Goal: Book appointment/travel/reservation

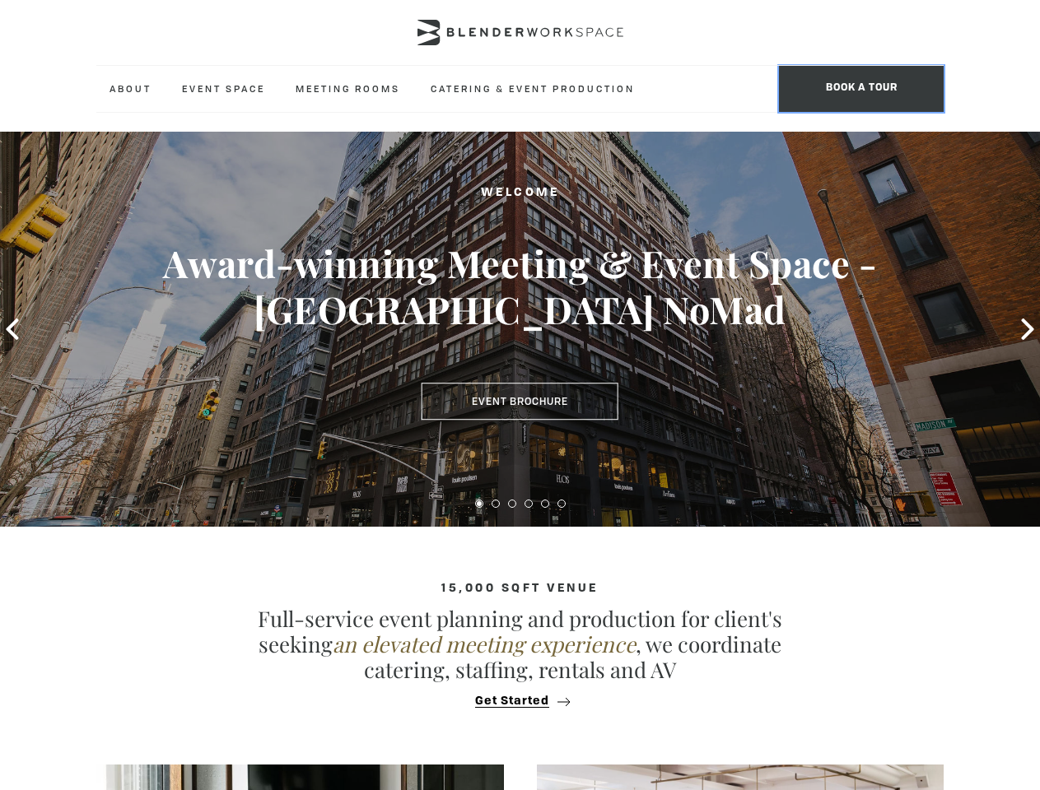
click at [861, 89] on span "BOOK A TOUR" at bounding box center [861, 89] width 165 height 46
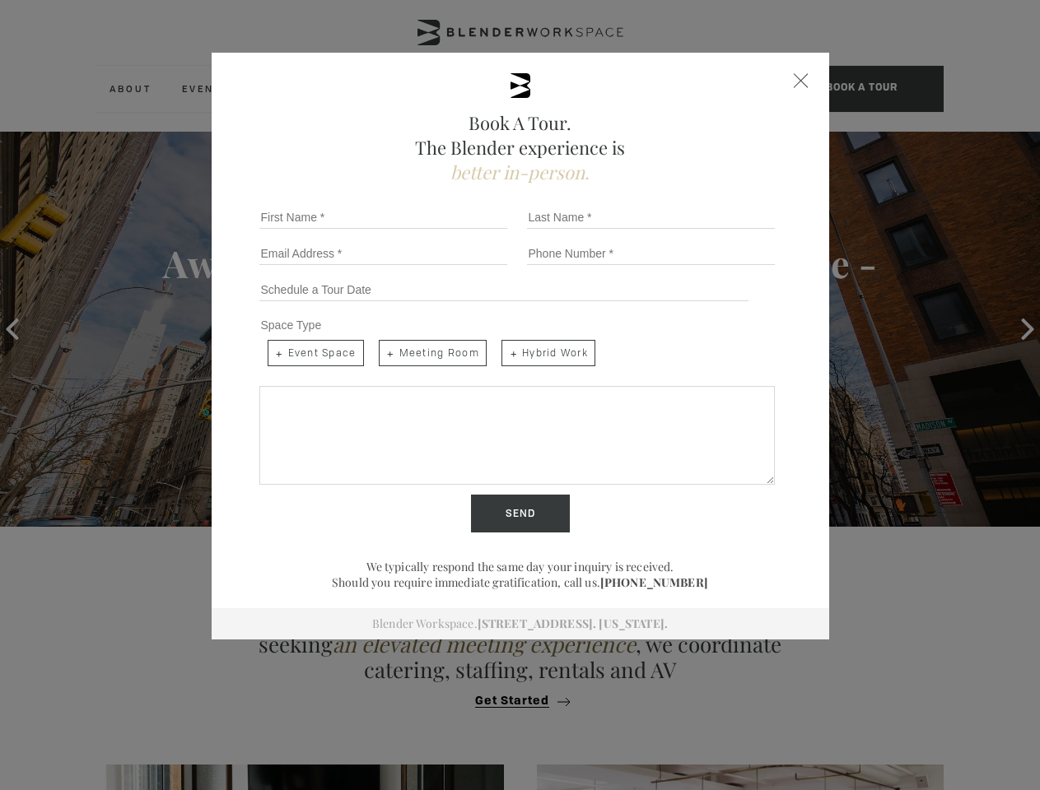
click at [1027, 329] on div "Book A Tour. The Blender experience is better in-person. Team Size 1 2 3 4 5 6 …" at bounding box center [520, 395] width 1040 height 790
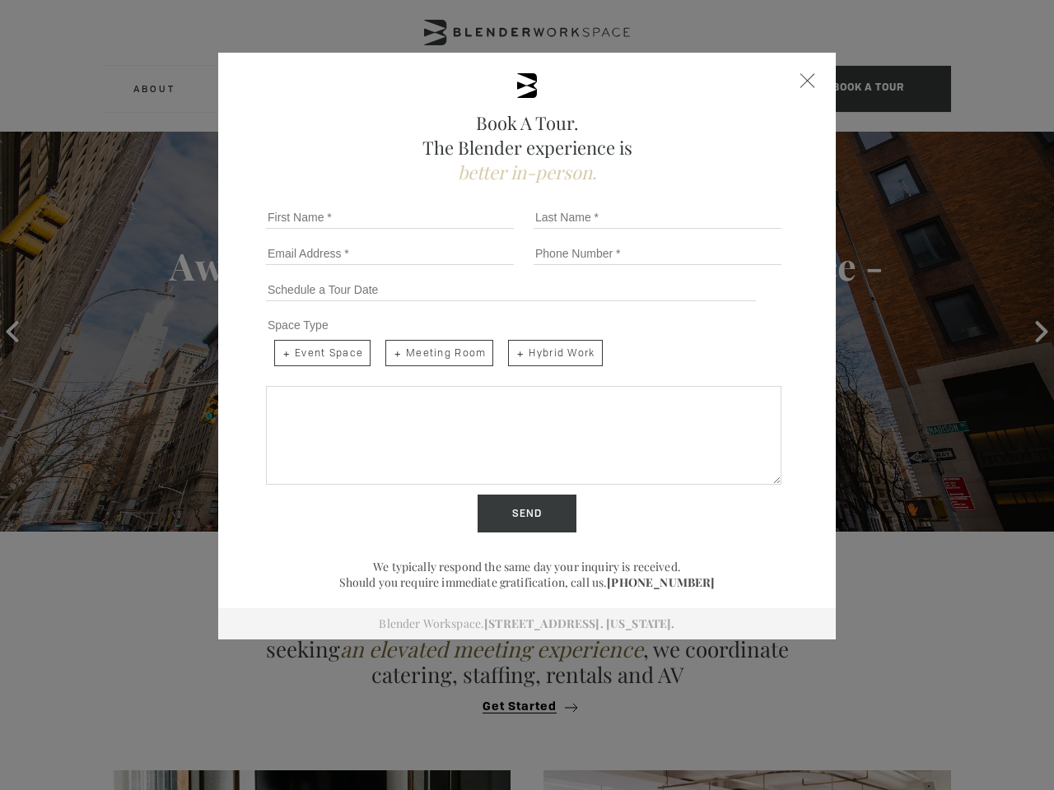
click at [479, 504] on div "Send" at bounding box center [526, 514] width 535 height 38
click at [496, 504] on input "Send" at bounding box center [527, 514] width 99 height 38
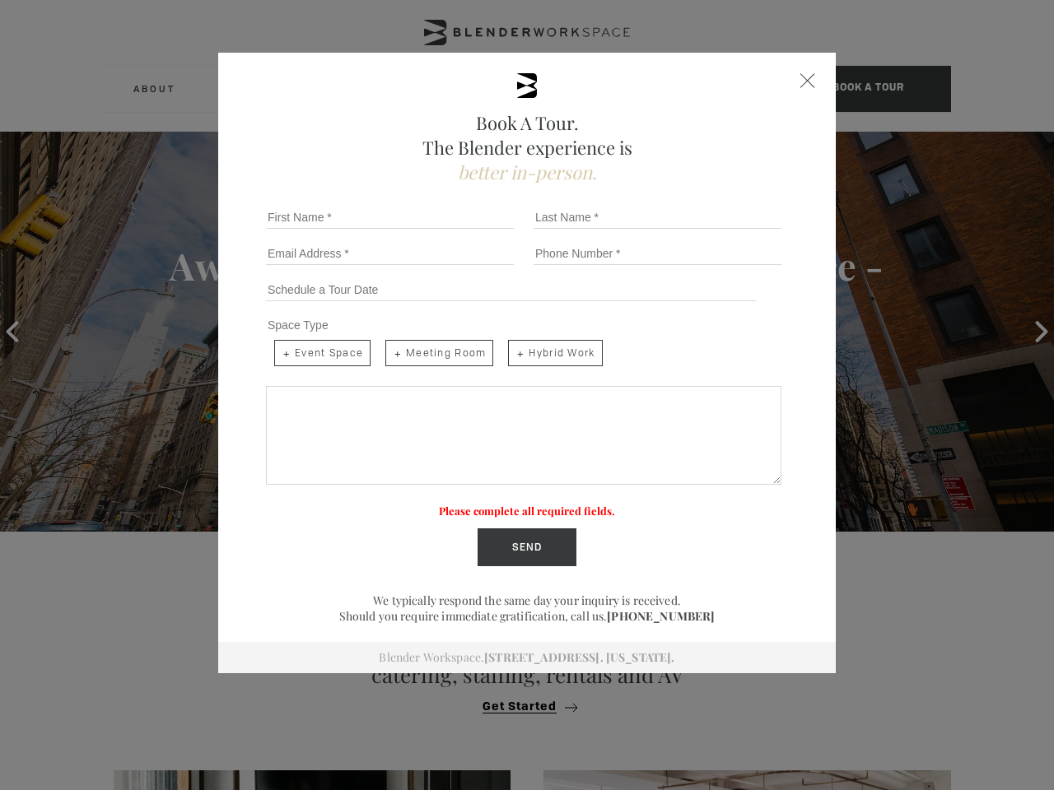
click at [512, 504] on label "Please complete all required fields." at bounding box center [527, 511] width 176 height 14
click at [529, 504] on label "Please complete all required fields." at bounding box center [527, 511] width 176 height 14
click at [545, 504] on label "Please complete all required fields." at bounding box center [527, 511] width 176 height 14
click at [561, 504] on label "Please complete all required fields." at bounding box center [527, 511] width 176 height 14
click at [519, 701] on div "Book A Tour. The Blender experience is better in-person. Team Size 1 2 3 4 5 6 …" at bounding box center [527, 395] width 1054 height 790
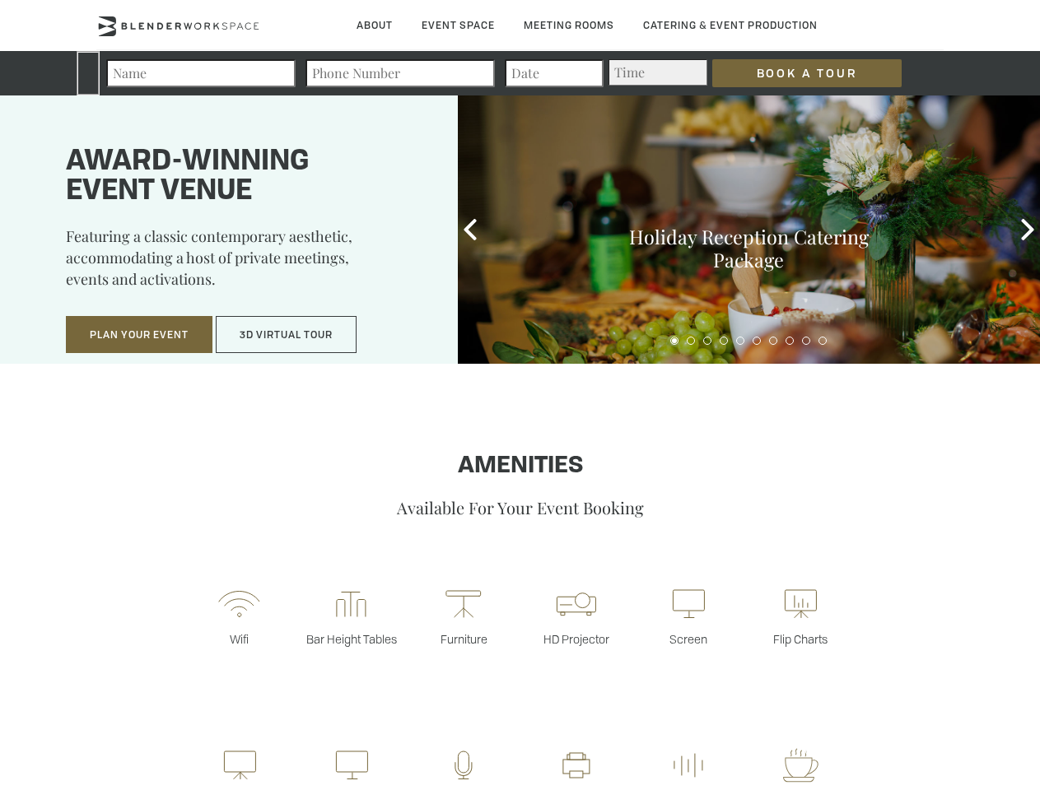
click at [794, 73] on input "Book a Tour" at bounding box center [806, 73] width 189 height 28
click at [139, 335] on button "Plan Your Event" at bounding box center [139, 335] width 147 height 38
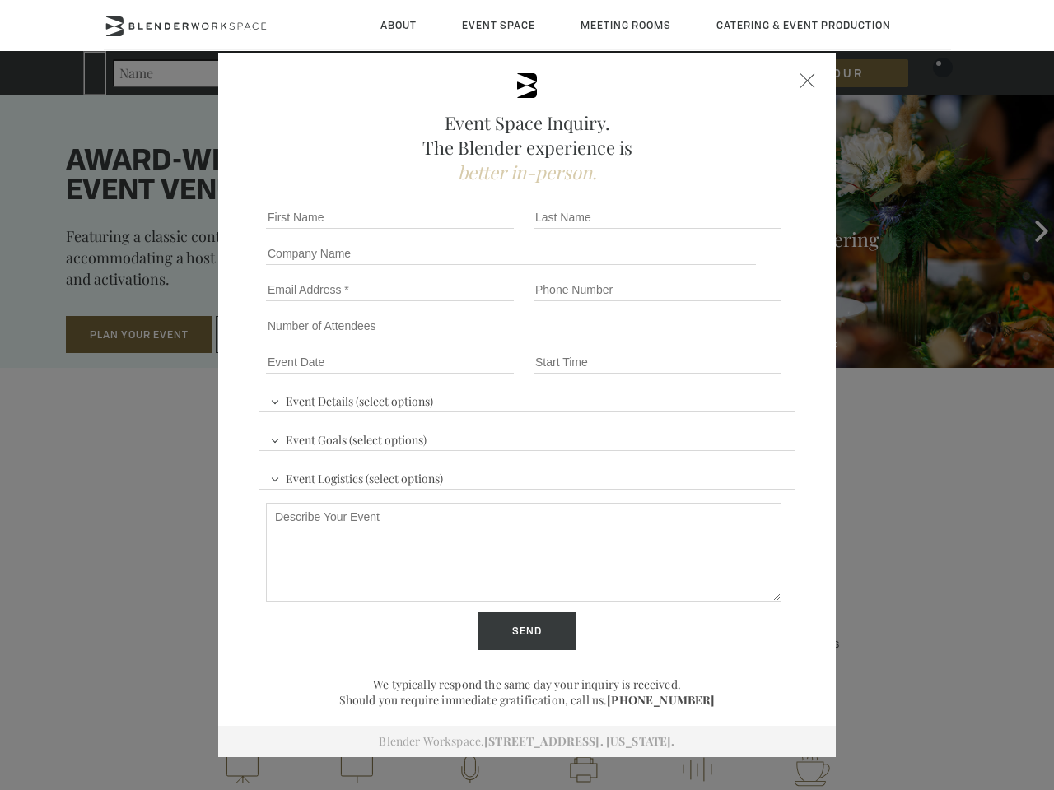
click at [287, 335] on button "3D Virtual Tour" at bounding box center [286, 335] width 141 height 38
click at [470, 230] on div "First name *" at bounding box center [393, 217] width 268 height 36
